Goal: Find specific page/section: Find specific page/section

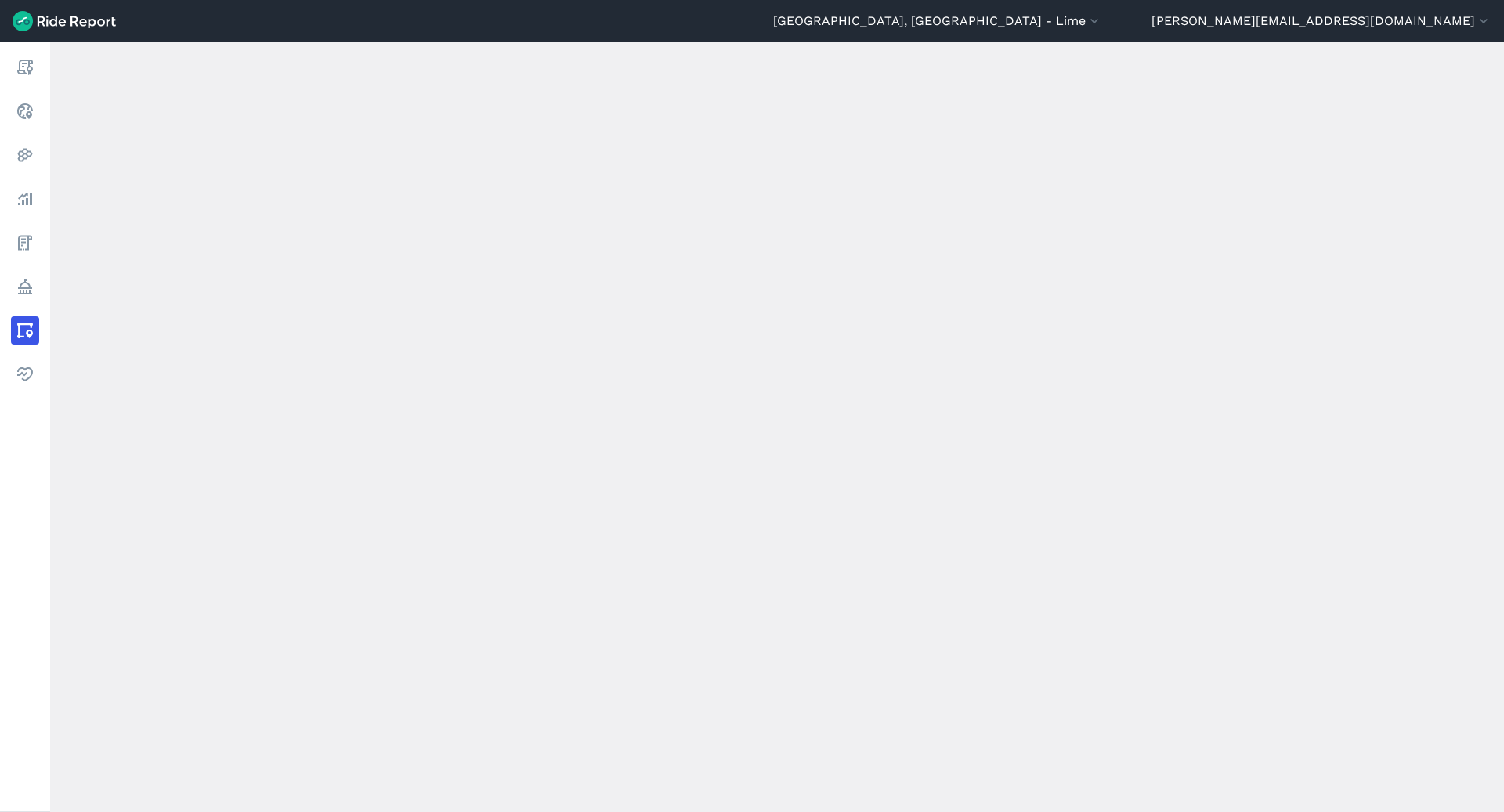
click at [1102, 27] on button "[GEOGRAPHIC_DATA], [GEOGRAPHIC_DATA] - Lime" at bounding box center [937, 20] width 329 height 19
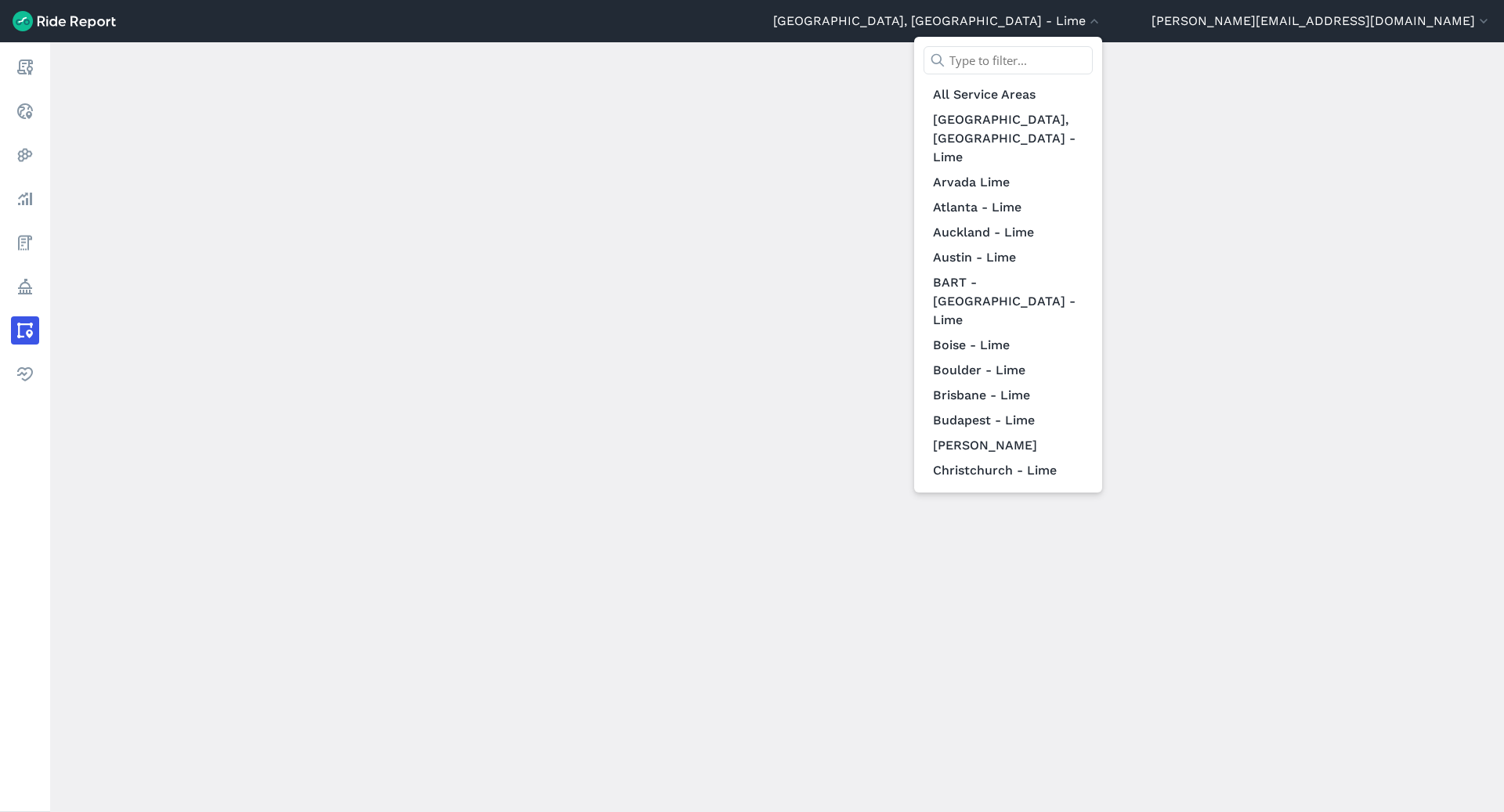
click at [1092, 52] on input "text" at bounding box center [1008, 60] width 169 height 28
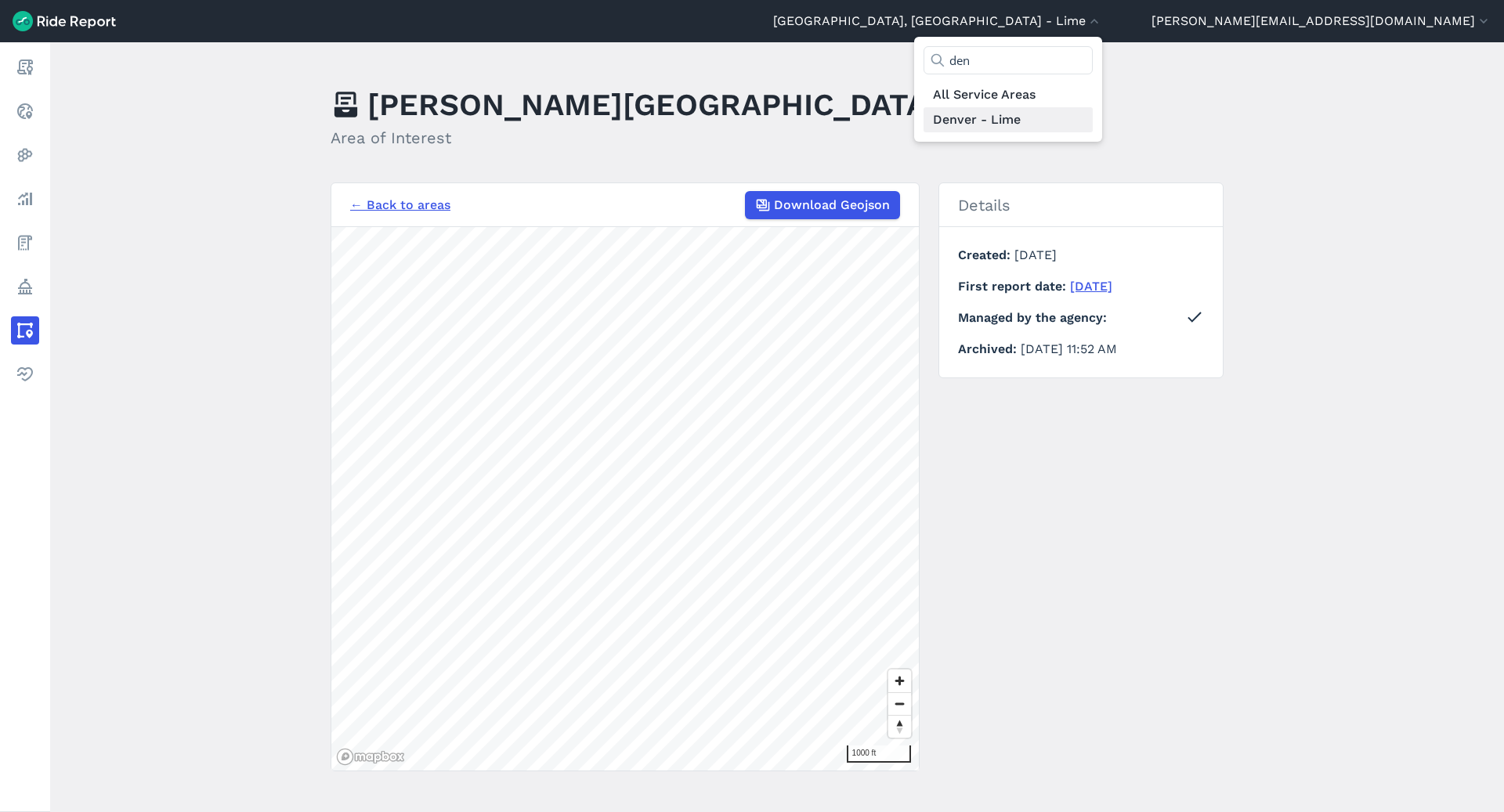
type input "den"
click at [1092, 113] on link "Denver - Lime" at bounding box center [1008, 119] width 169 height 25
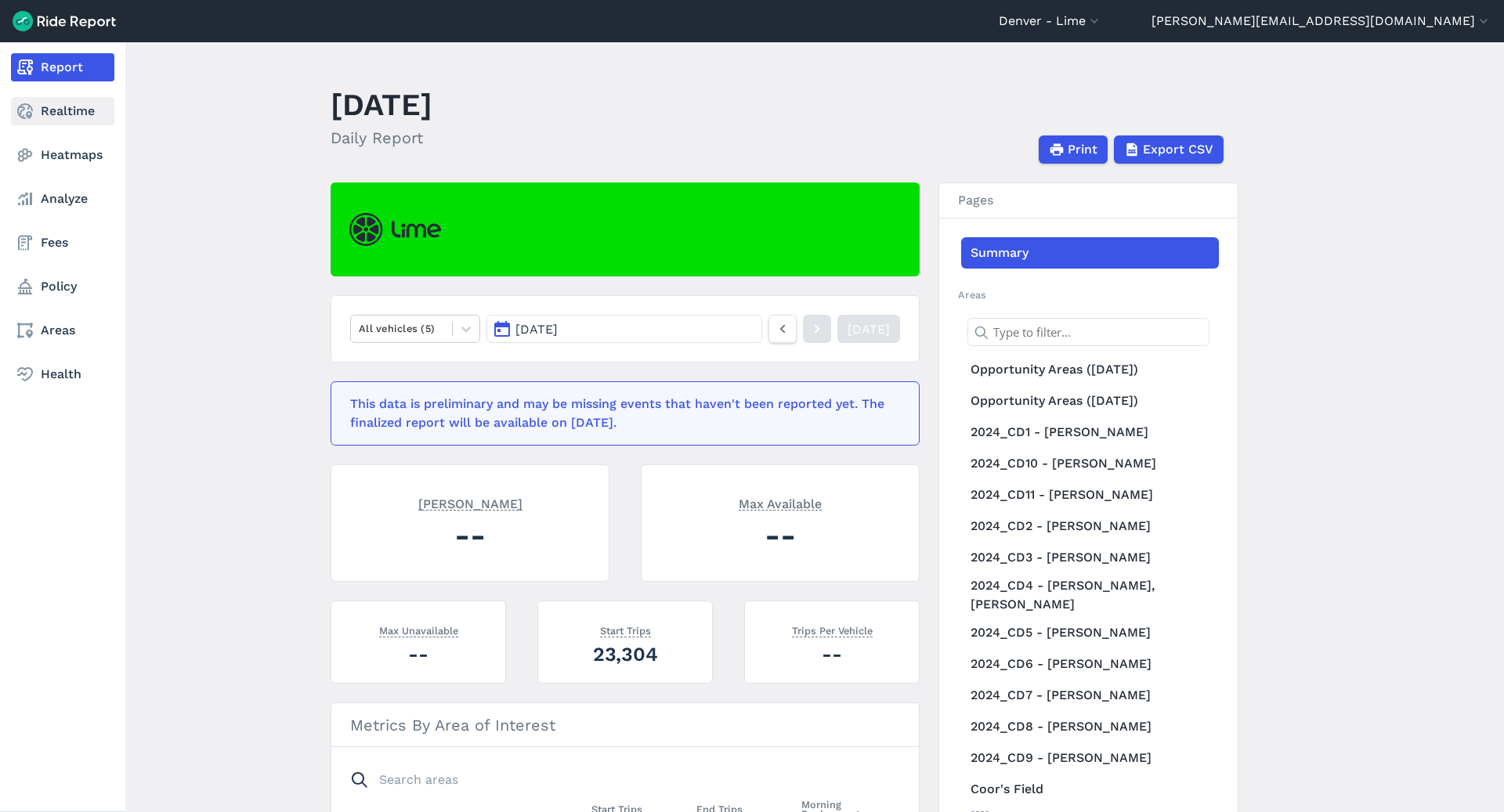
click at [22, 114] on icon at bounding box center [24, 111] width 19 height 19
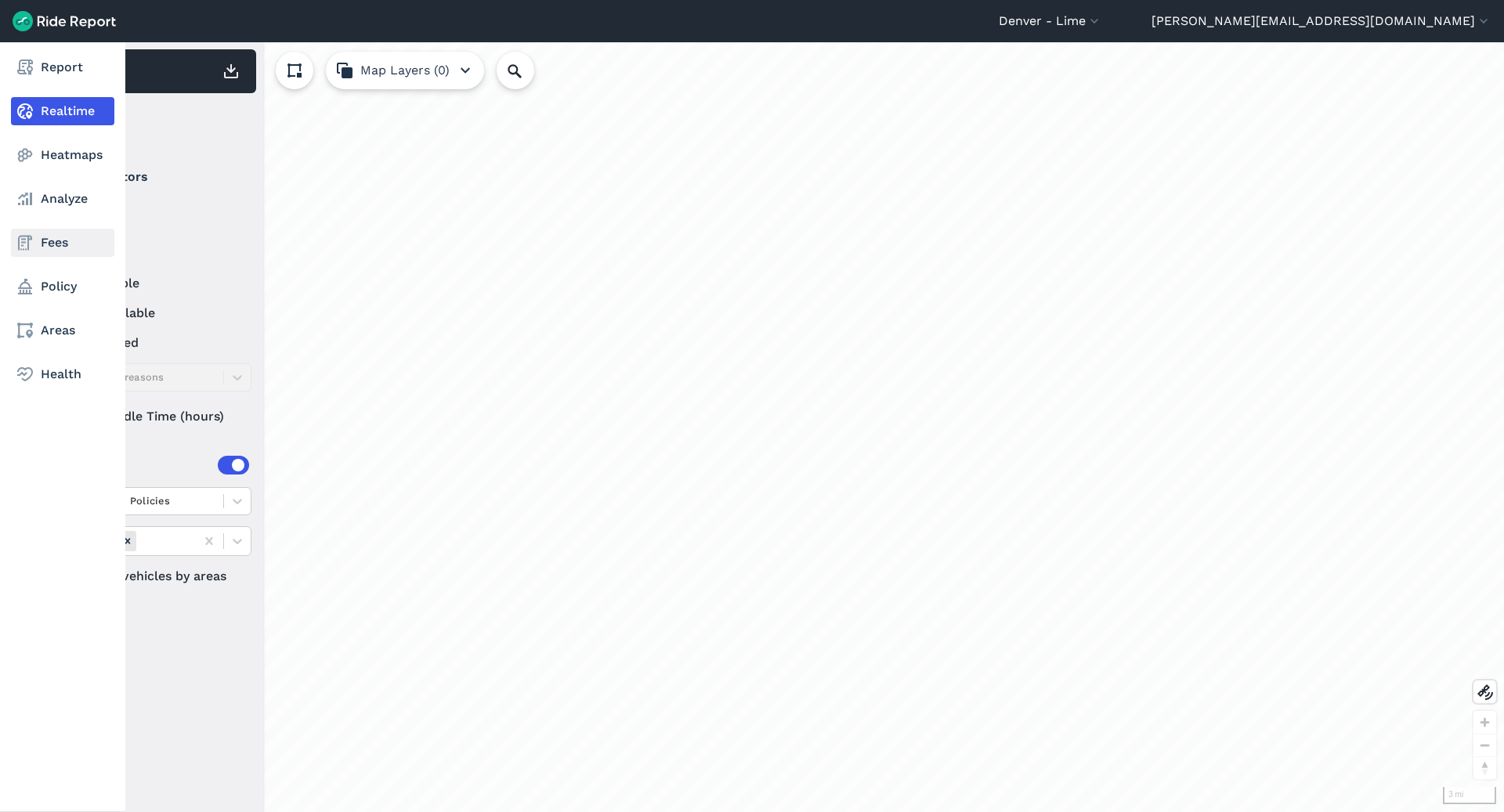
click at [61, 250] on link "Fees" at bounding box center [63, 242] width 104 height 28
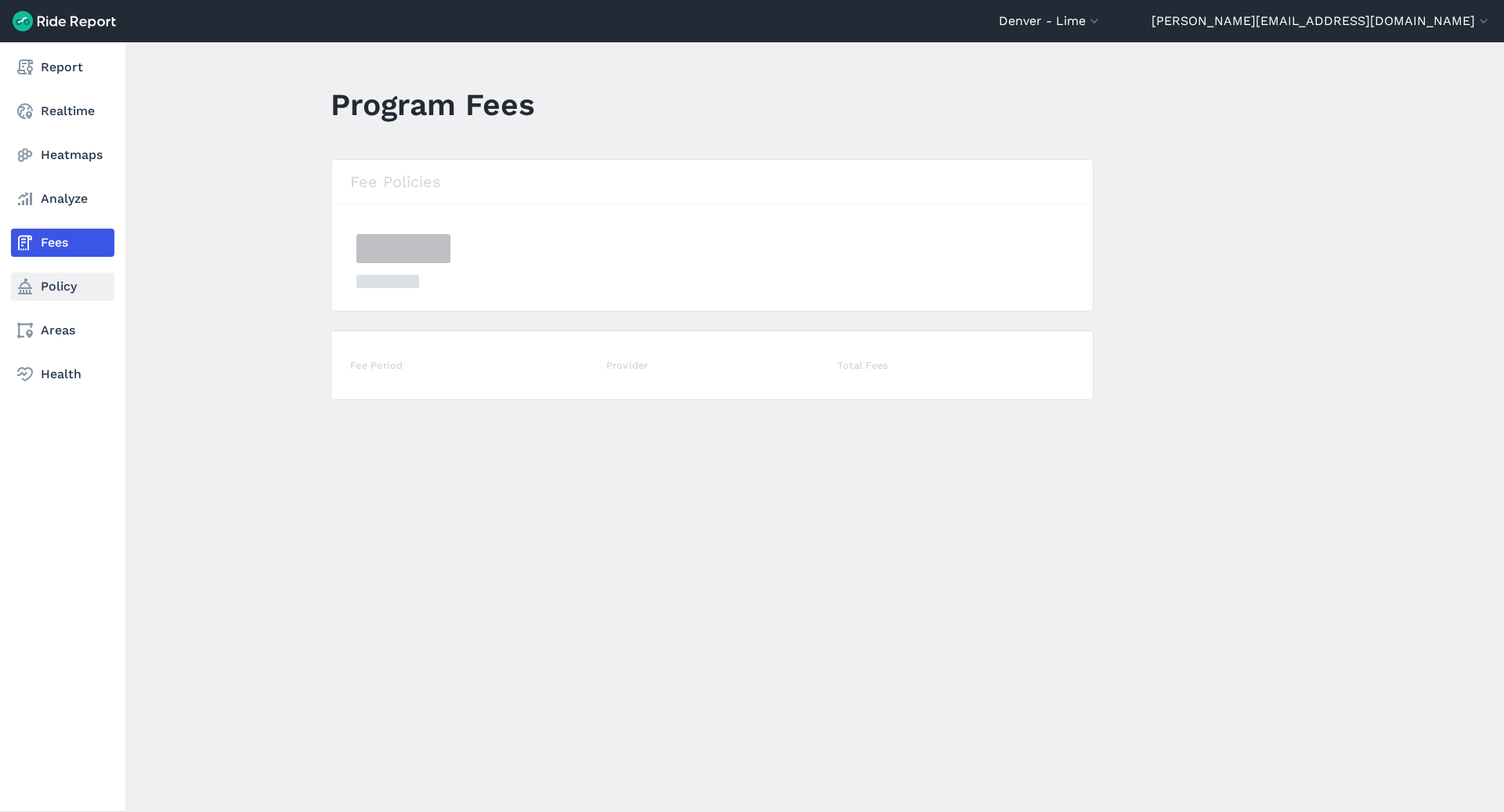
click at [62, 288] on link "Policy" at bounding box center [63, 286] width 104 height 28
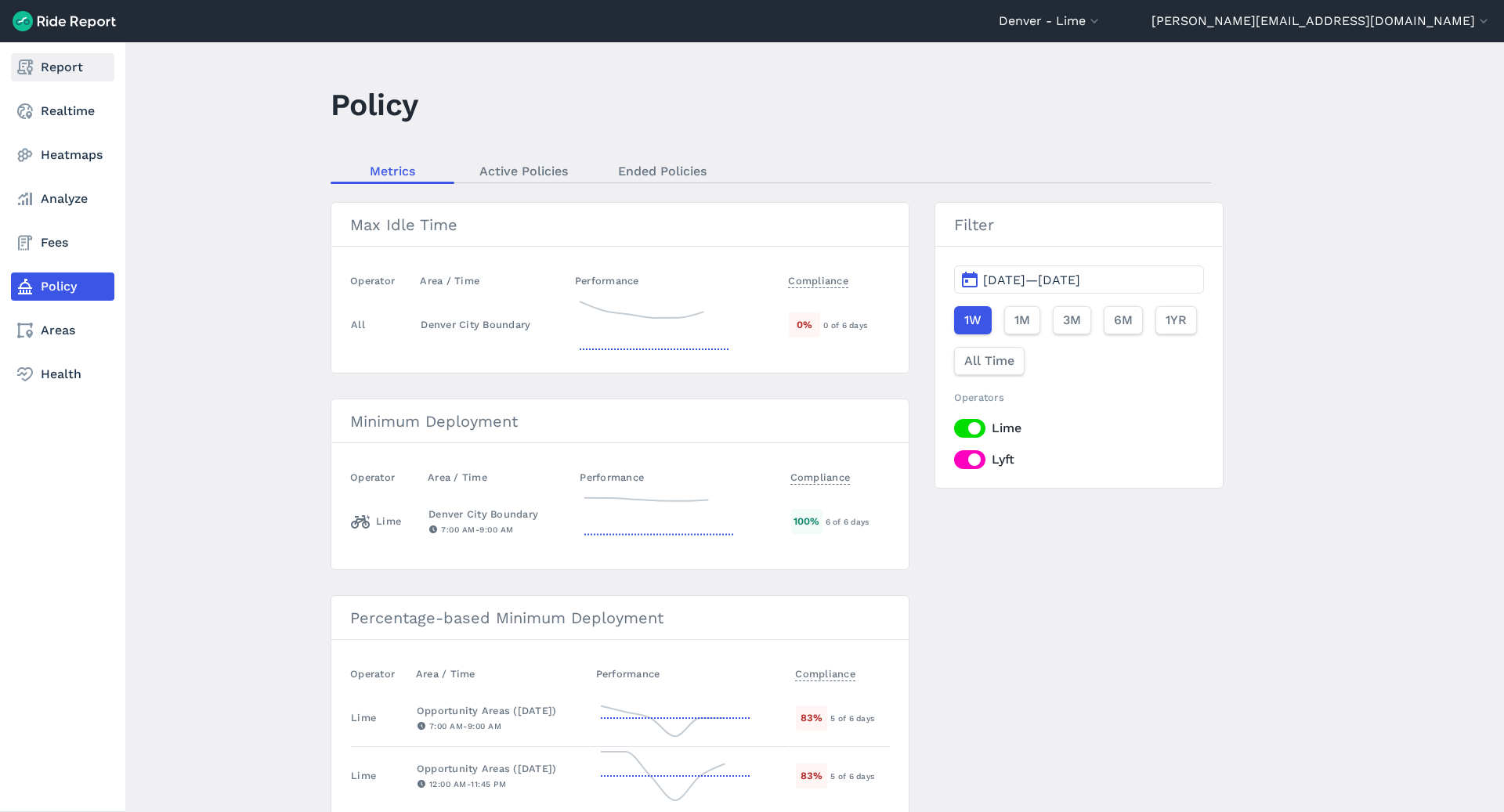
click at [54, 75] on link "Report" at bounding box center [63, 67] width 104 height 28
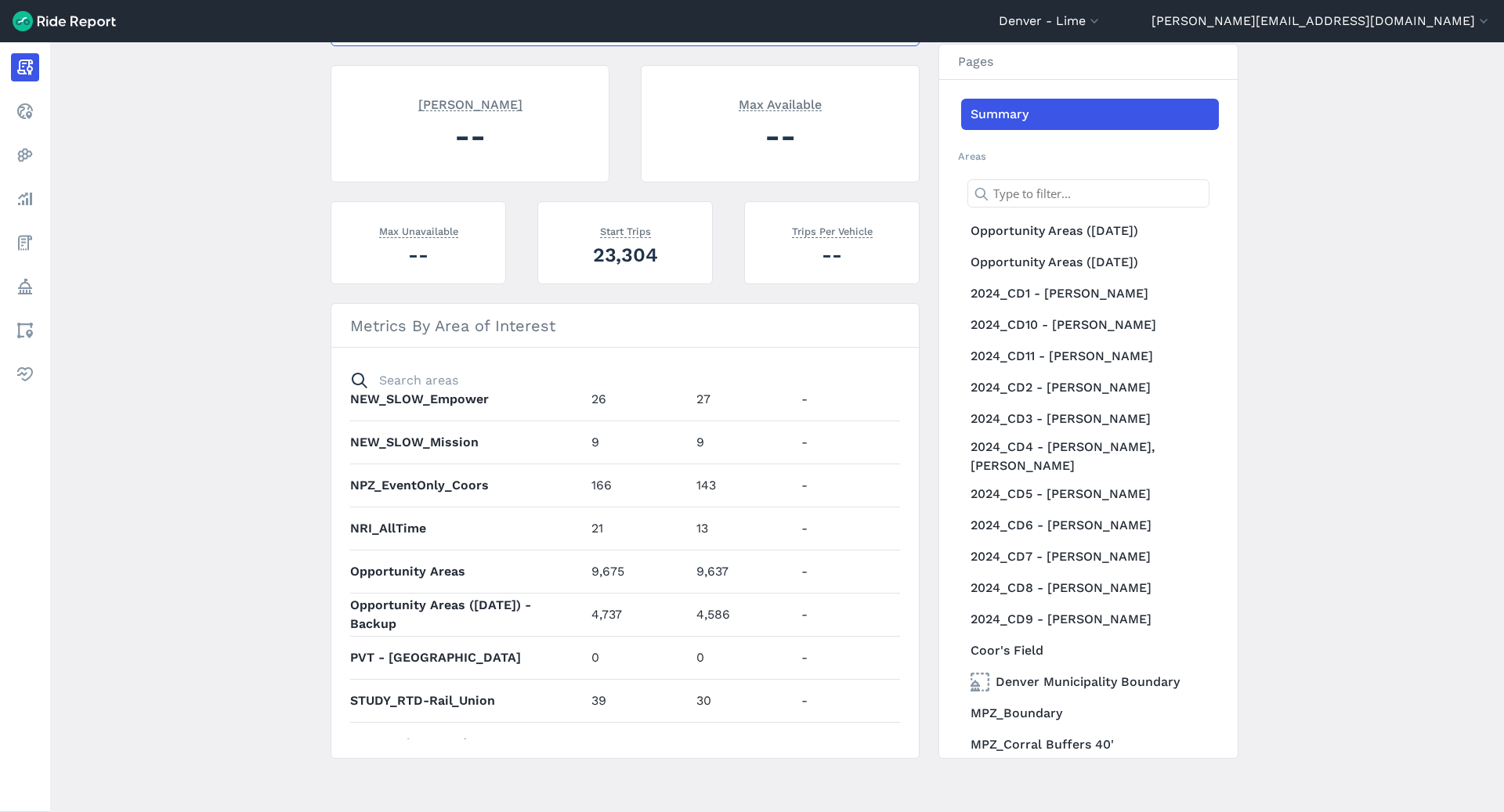
scroll to position [1279, 0]
